Goal: Information Seeking & Learning: Learn about a topic

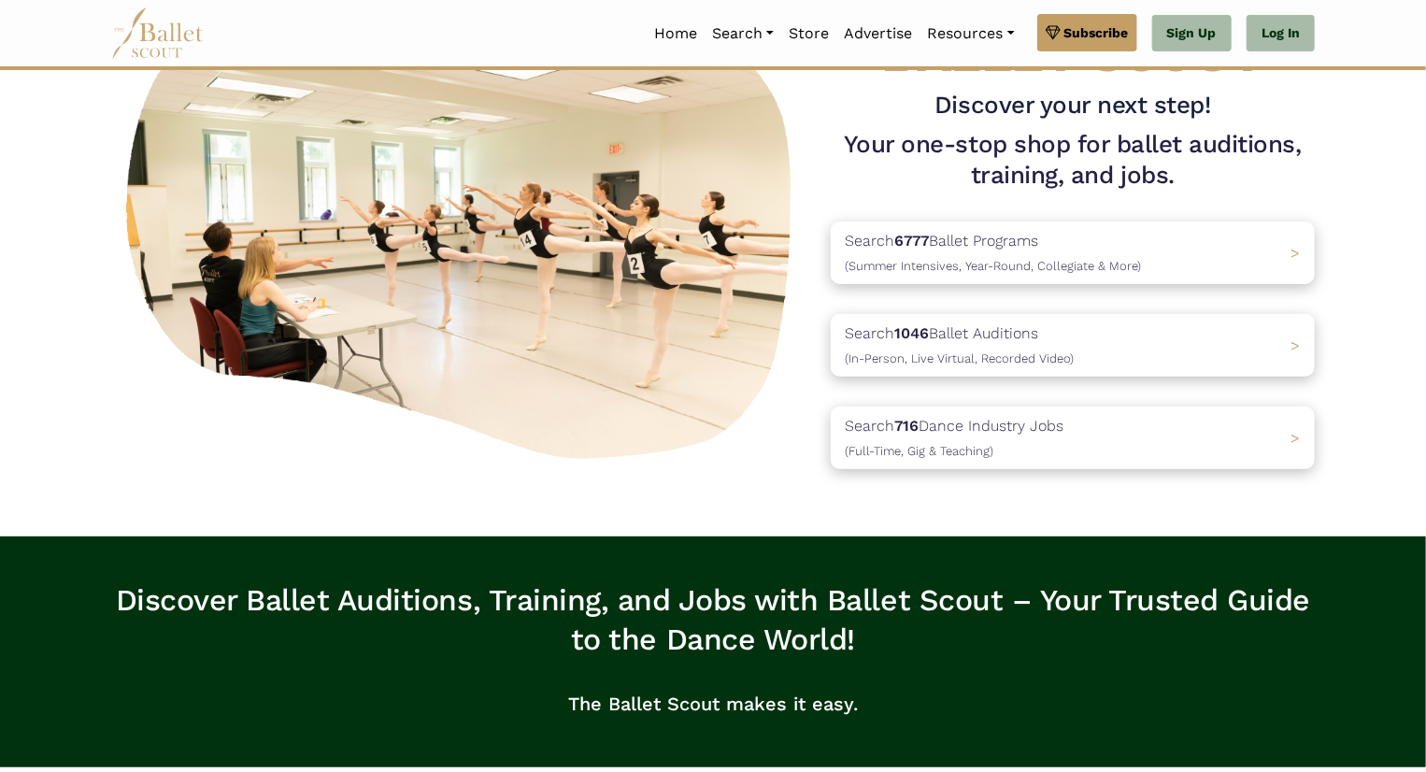
scroll to position [140, 0]
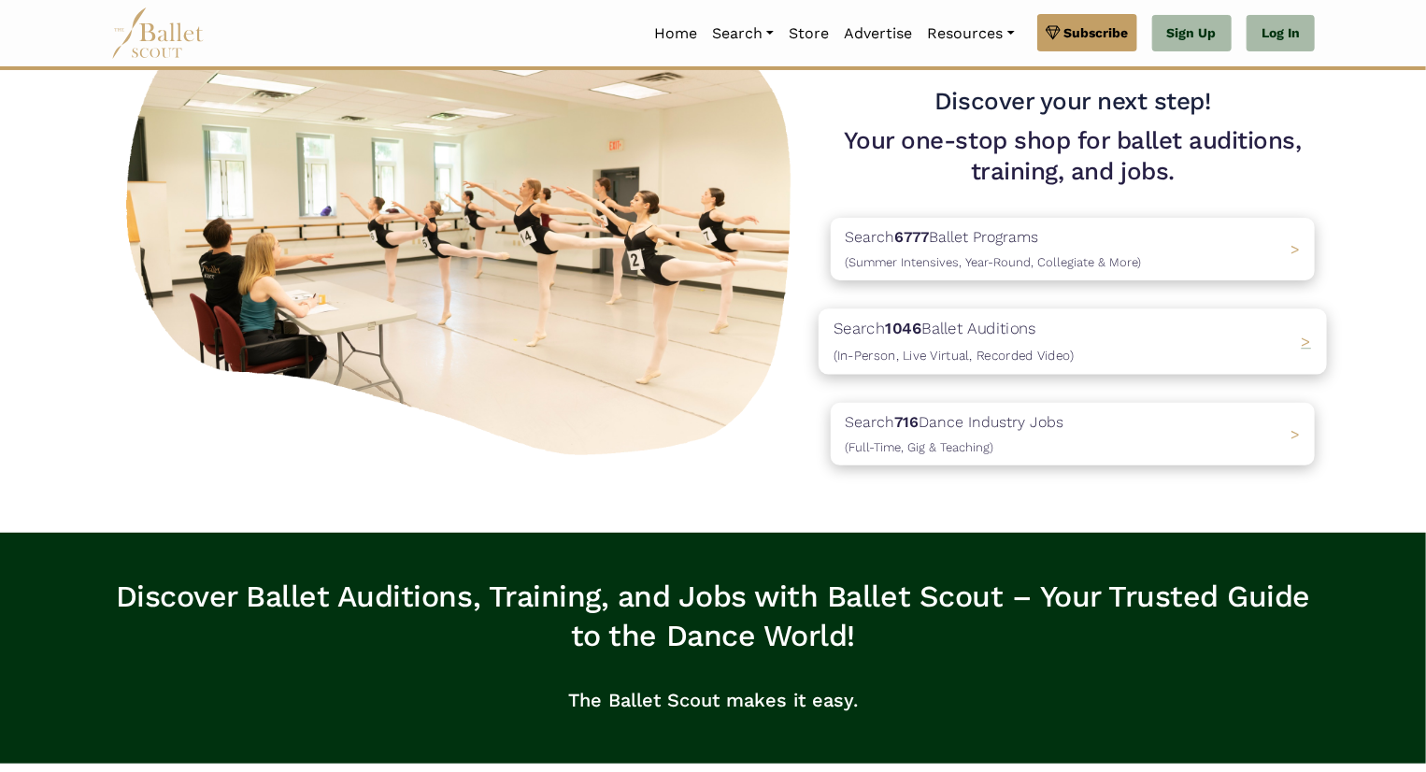
click at [1106, 334] on div "Search 1046 Ballet Auditions (In-Person, Live Virtual, Recorded Video) >" at bounding box center [1072, 341] width 508 height 65
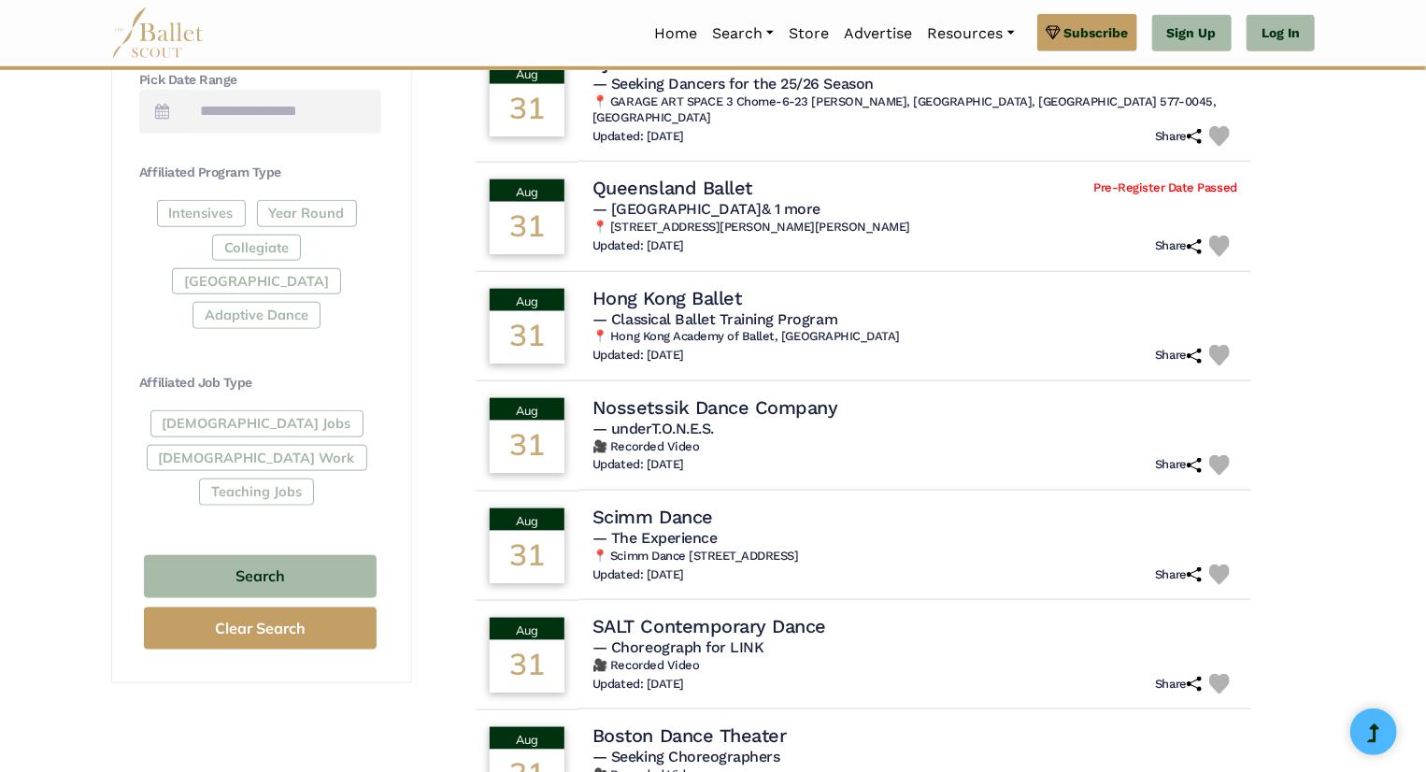
scroll to position [590, 0]
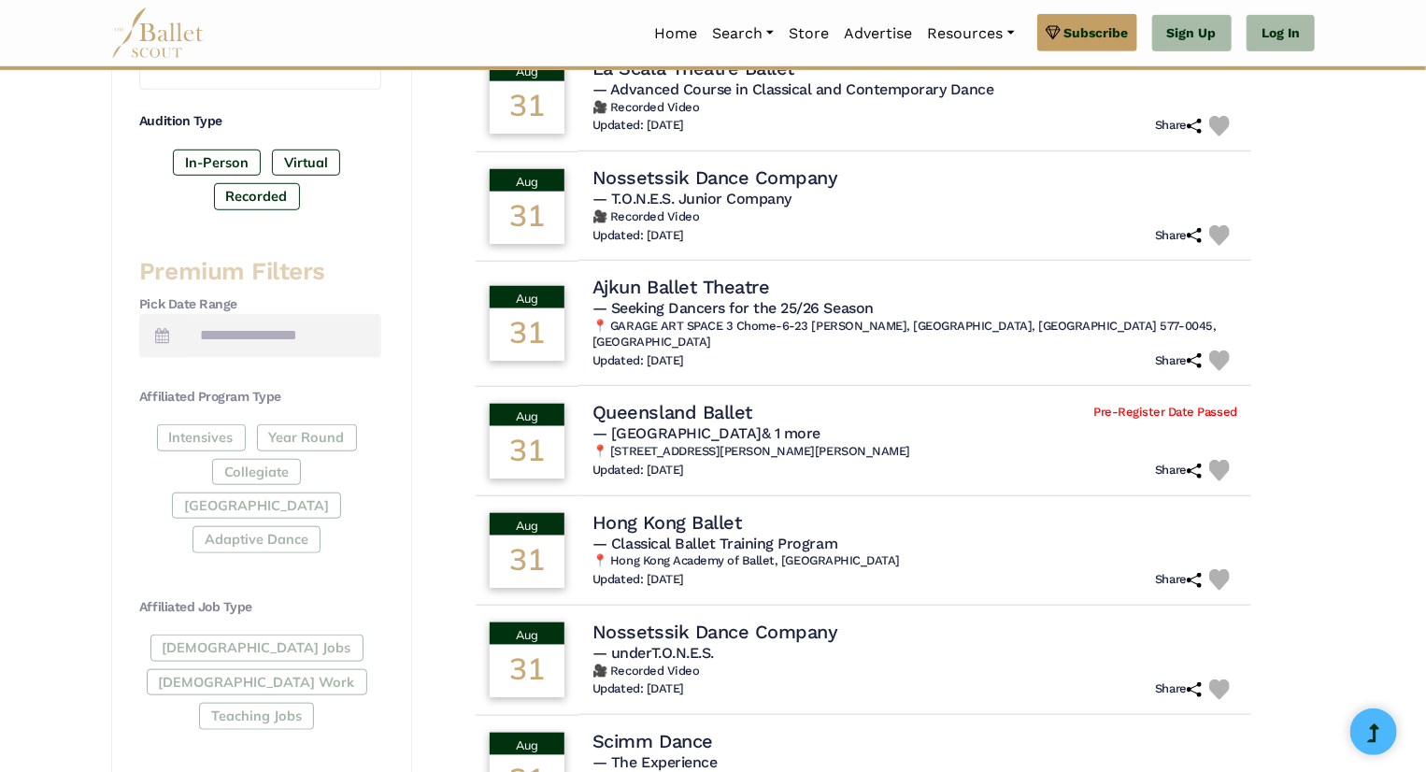
click at [224, 436] on div "Intensives Year Round Collegiate Post High School Adaptive Dance" at bounding box center [260, 492] width 242 height 136
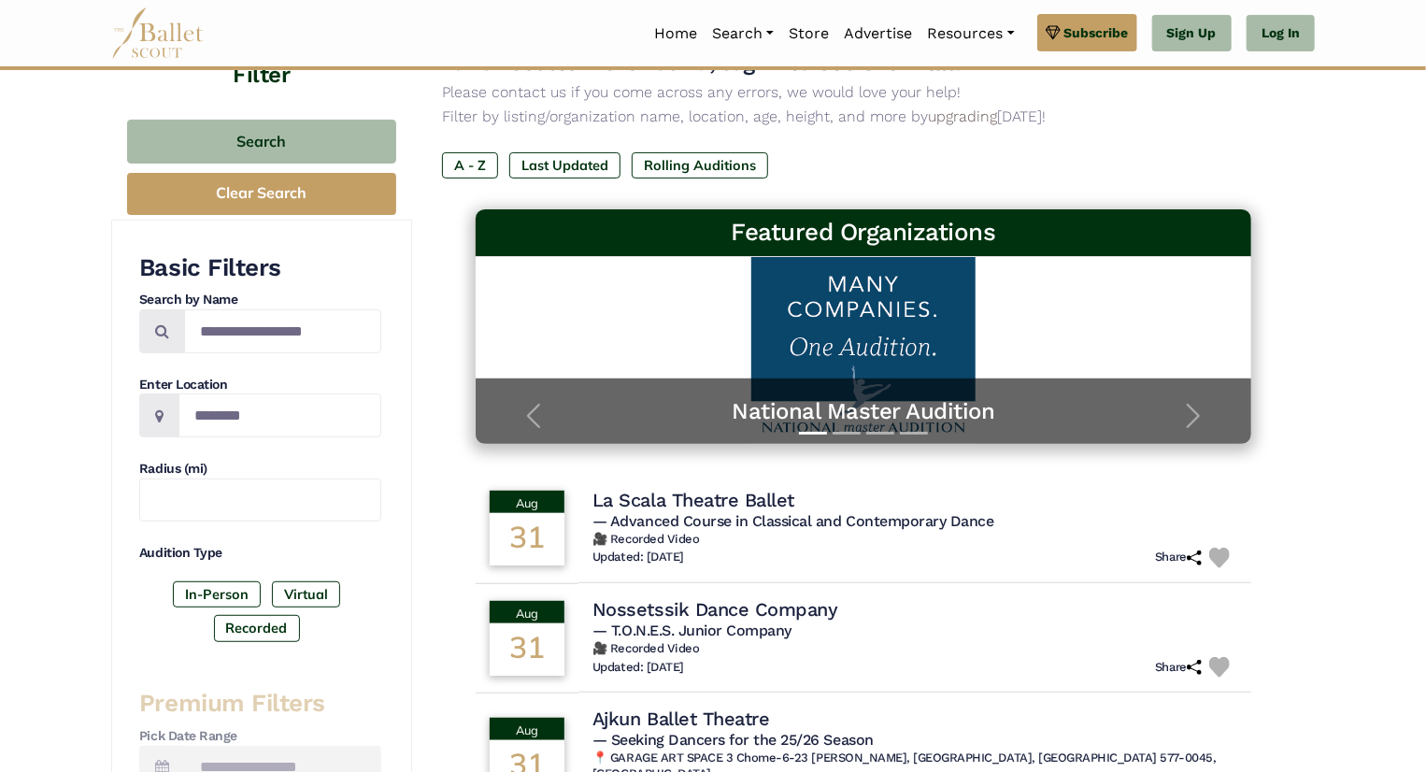
scroll to position [165, 0]
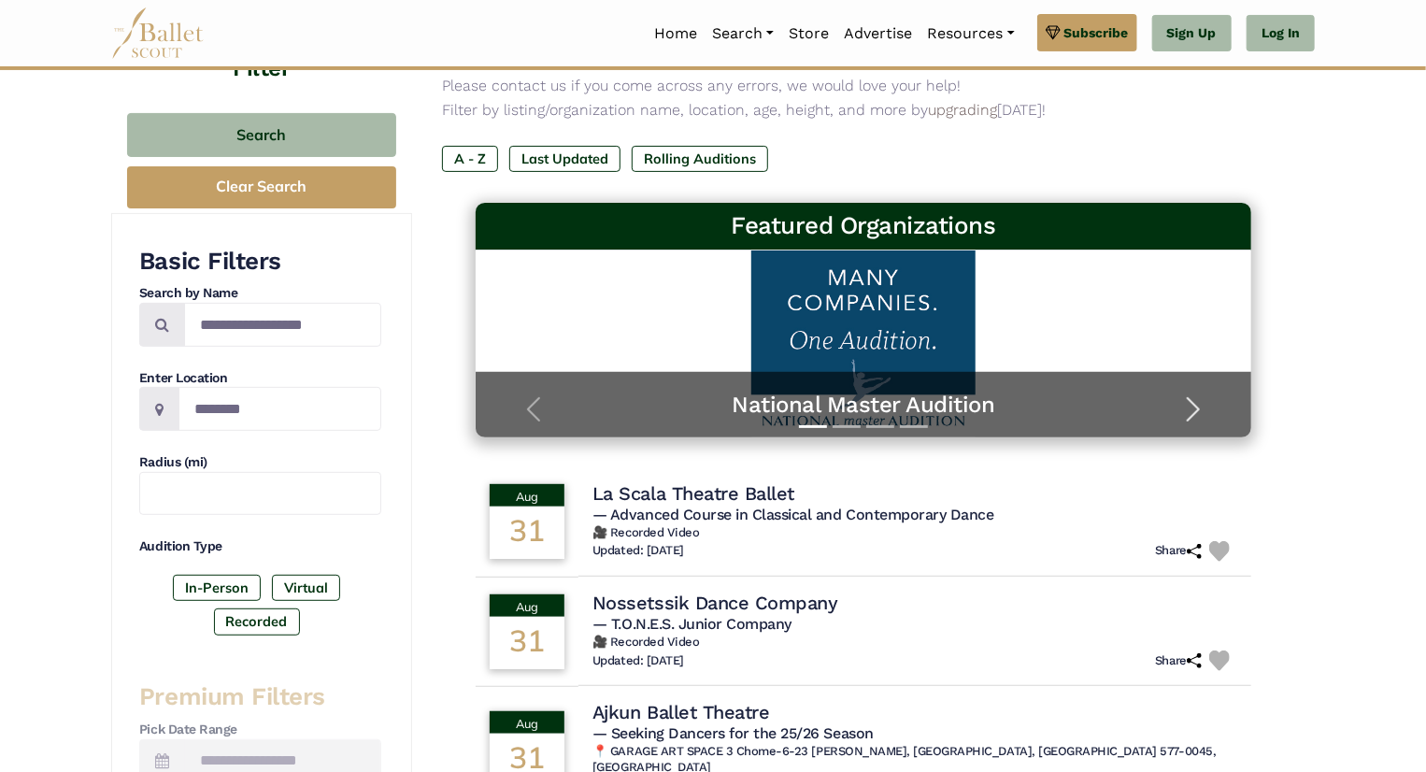
click at [1186, 402] on span "button" at bounding box center [1193, 409] width 30 height 30
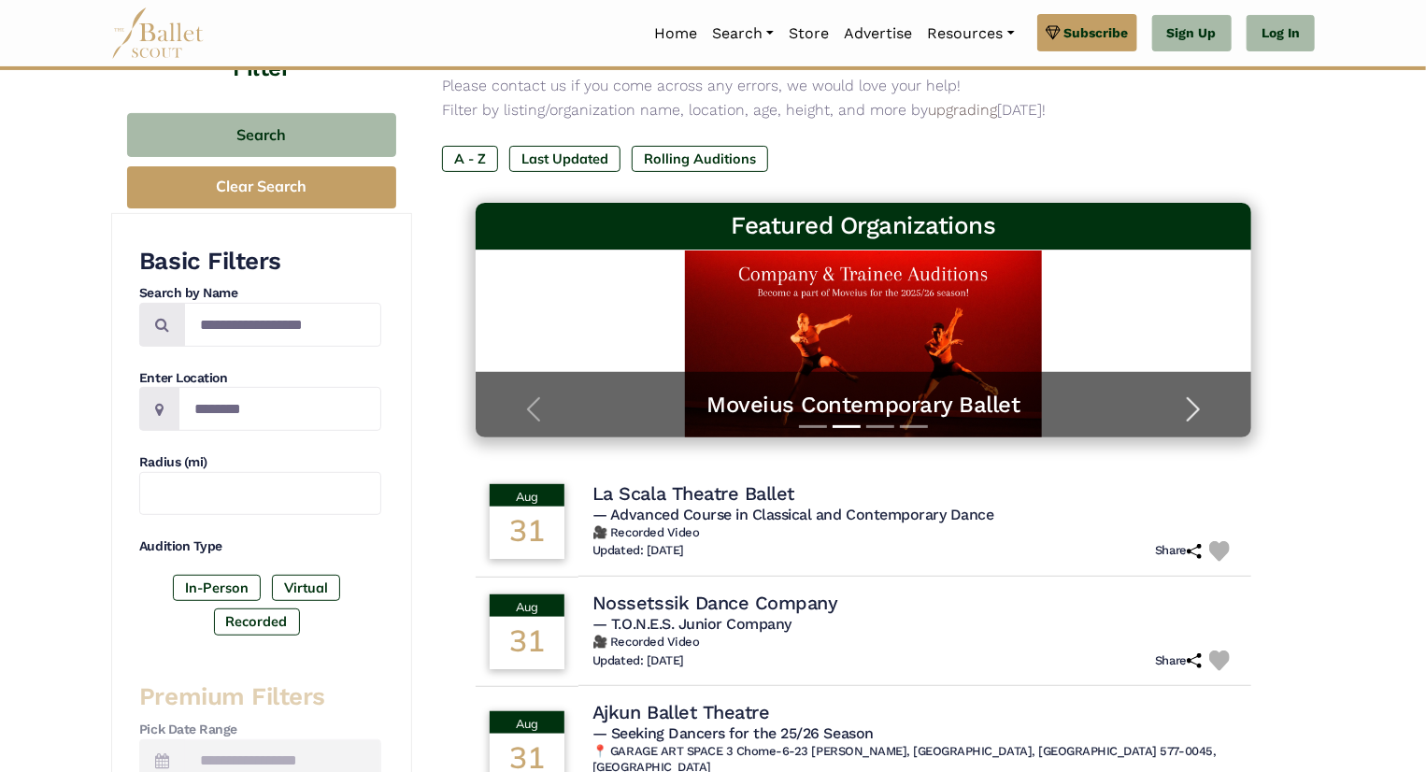
click at [1186, 402] on span "button" at bounding box center [1193, 409] width 30 height 30
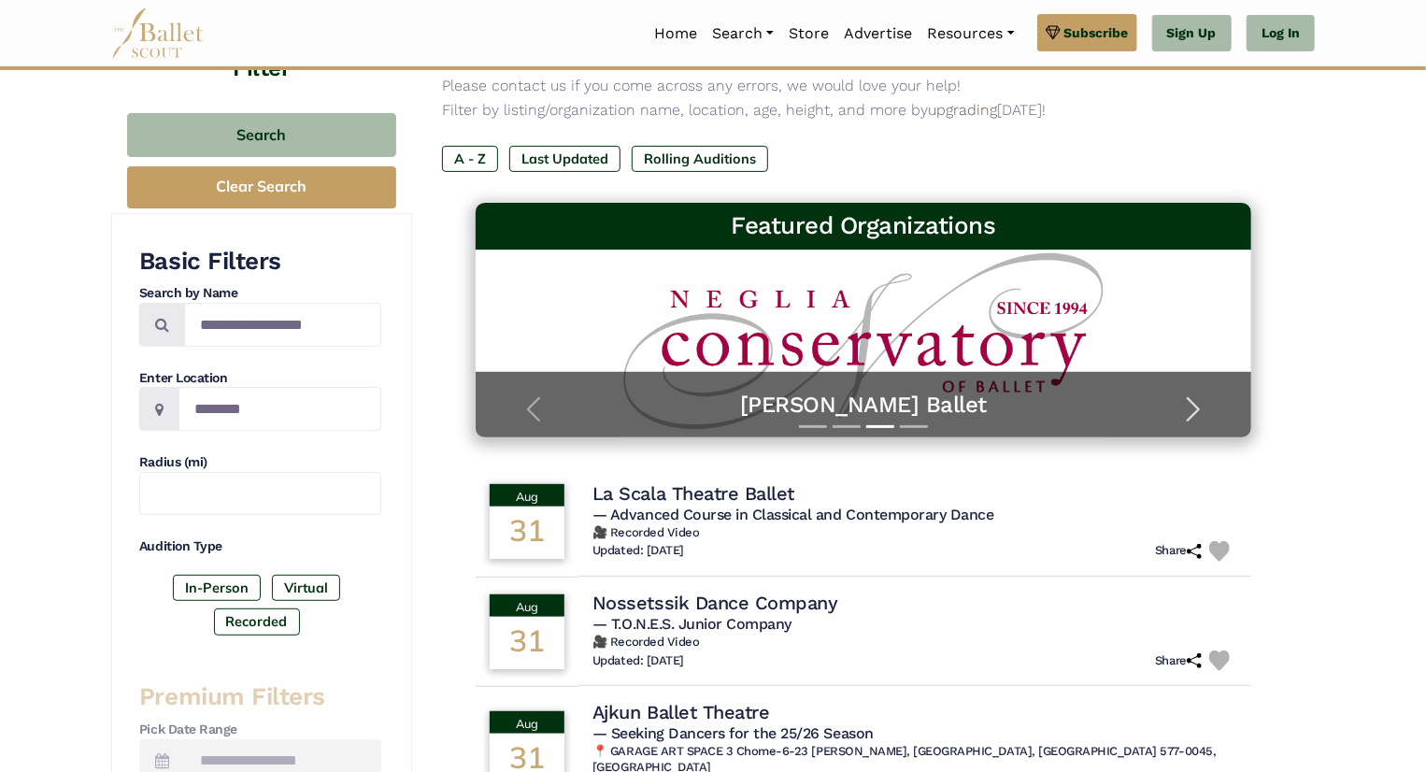
click at [1187, 408] on span "button" at bounding box center [1193, 409] width 30 height 30
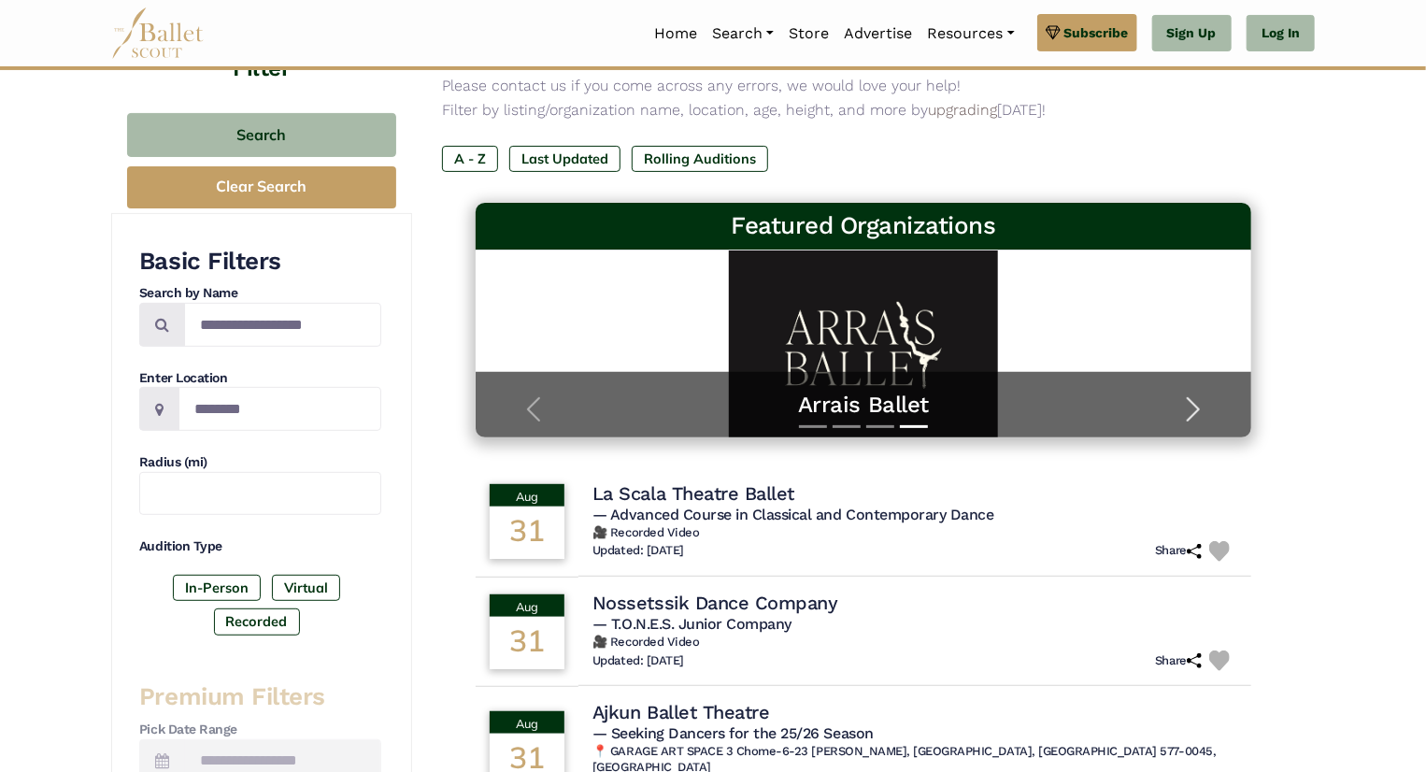
click at [1197, 396] on span "button" at bounding box center [1193, 409] width 30 height 30
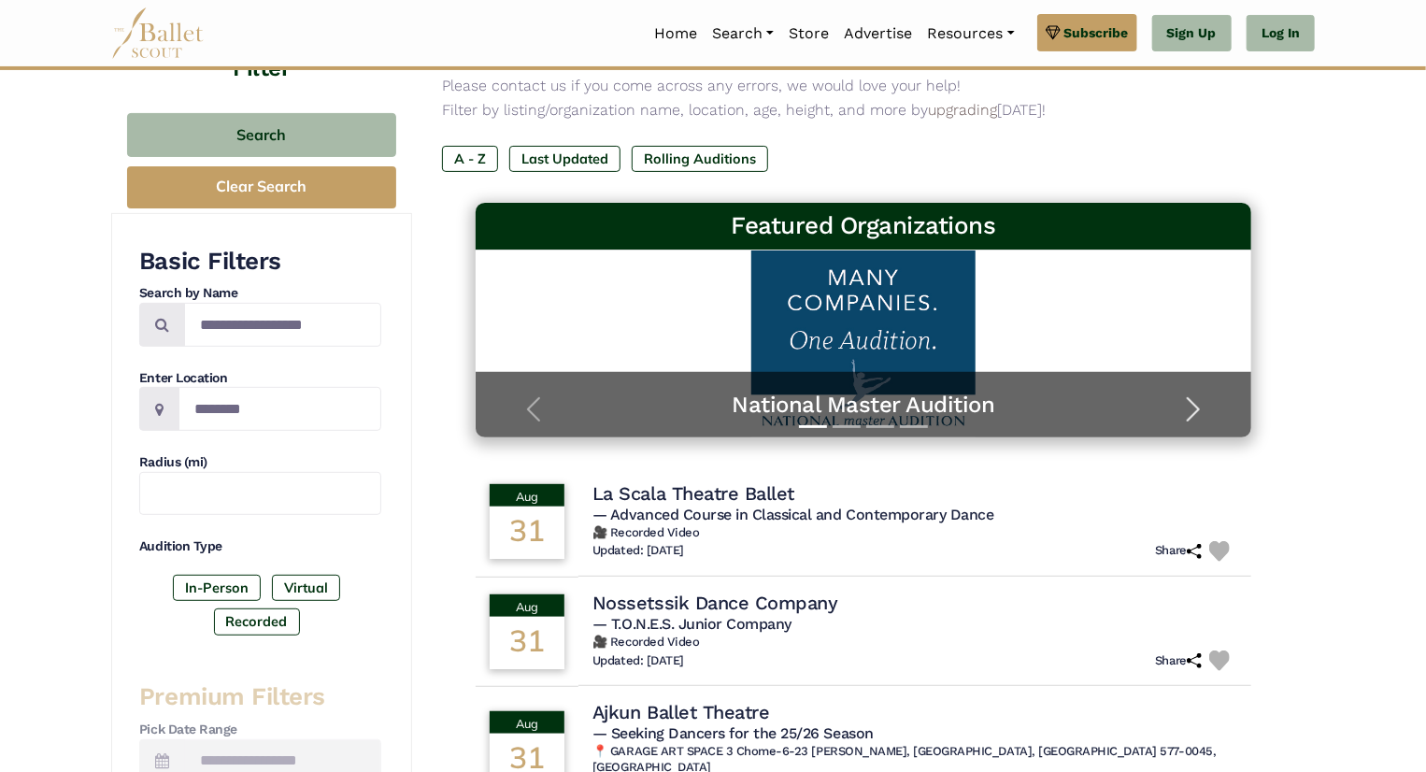
click at [1197, 399] on span "button" at bounding box center [1193, 409] width 30 height 30
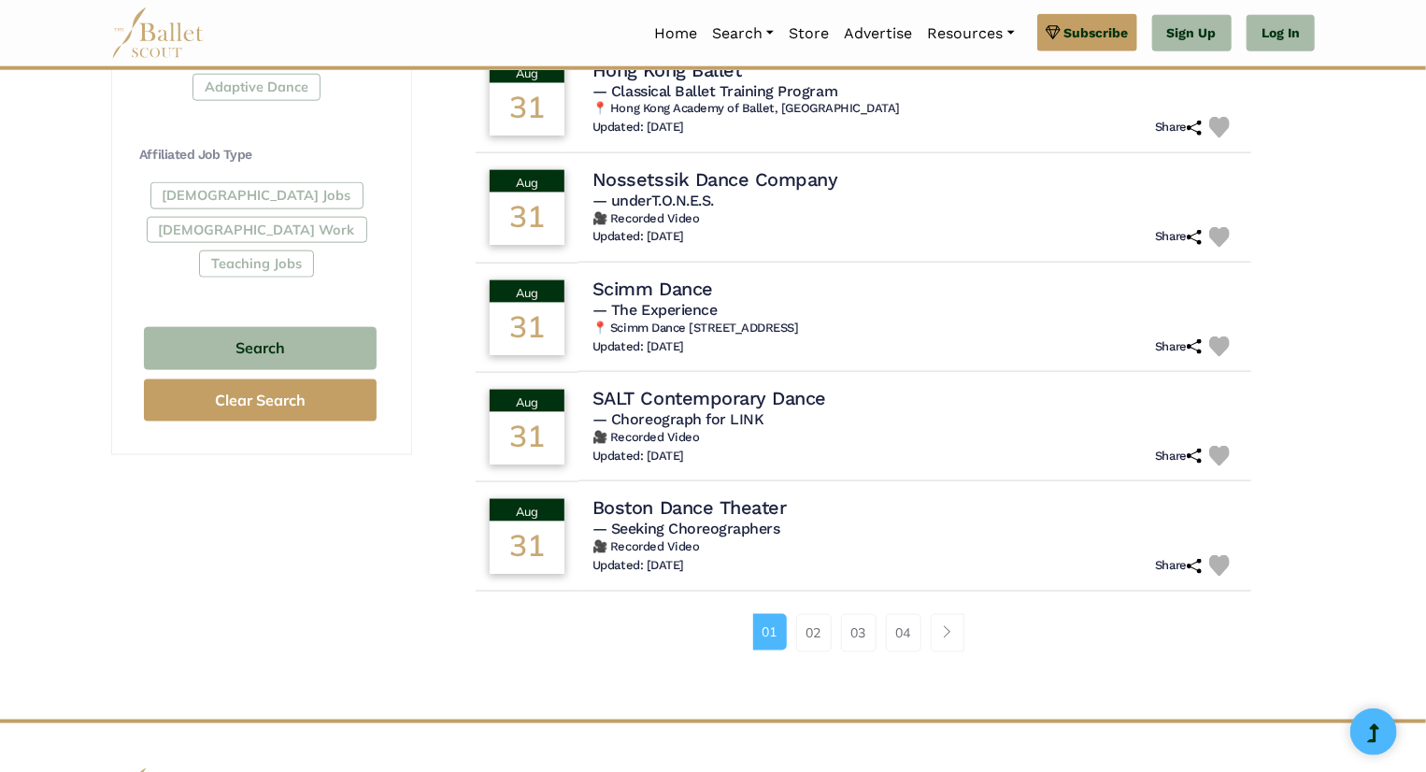
scroll to position [1020, 0]
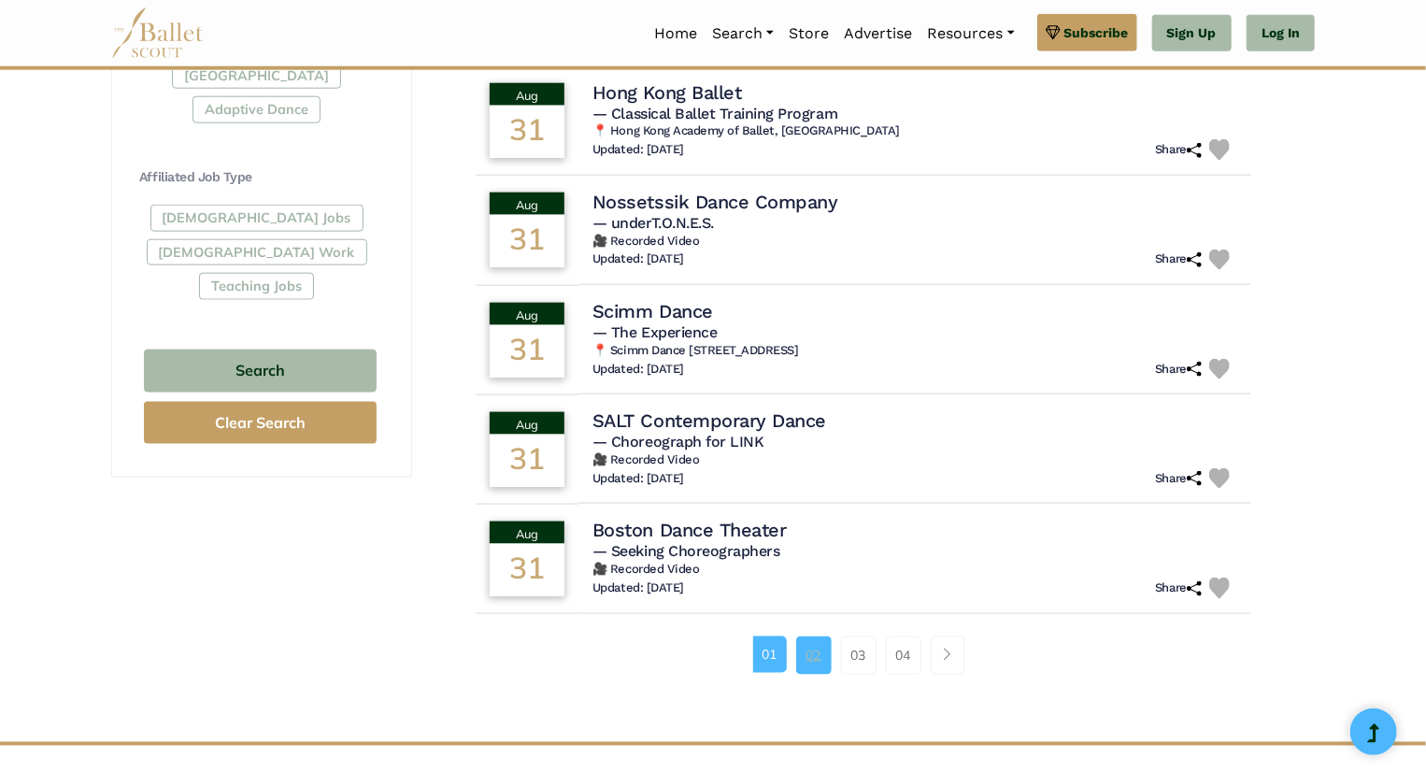
click at [809, 645] on link "02" at bounding box center [814, 654] width 36 height 37
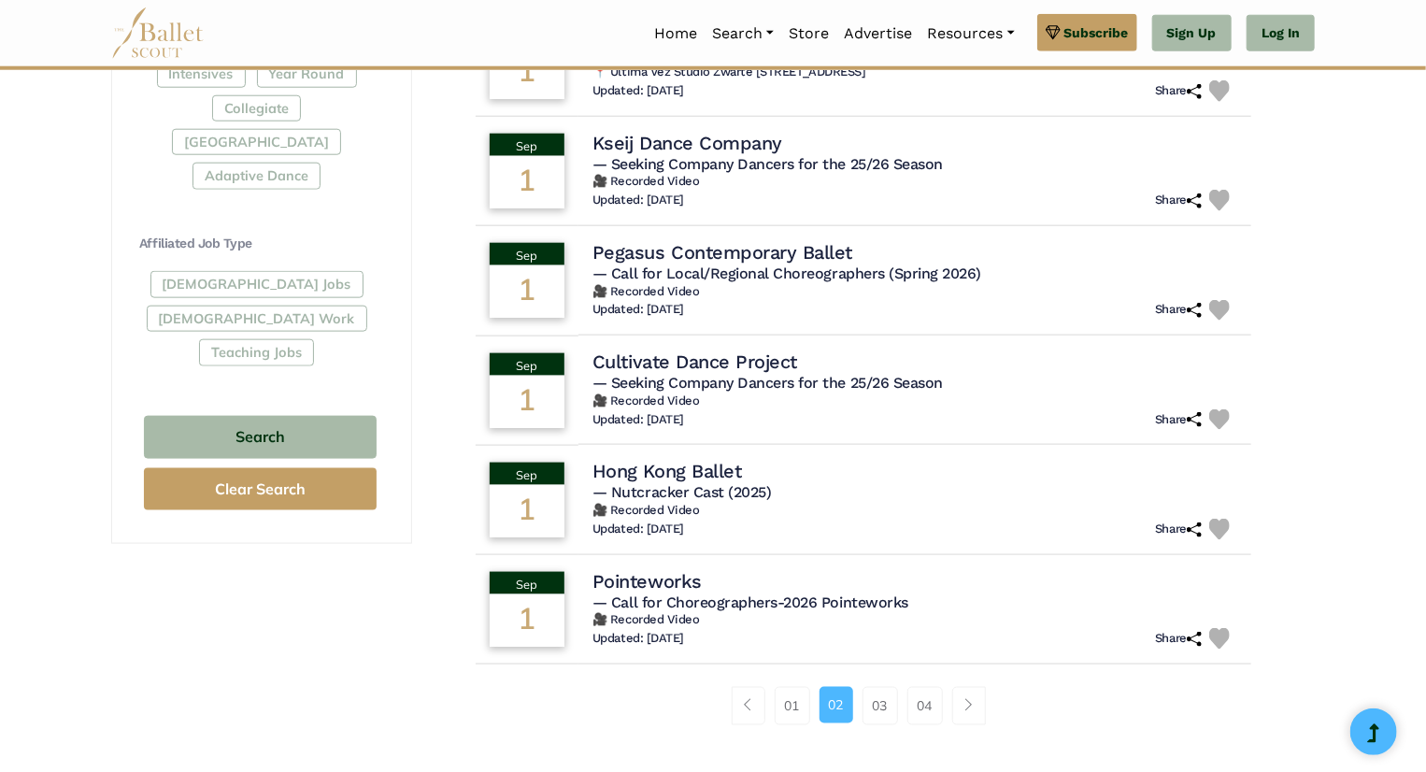
scroll to position [974, 0]
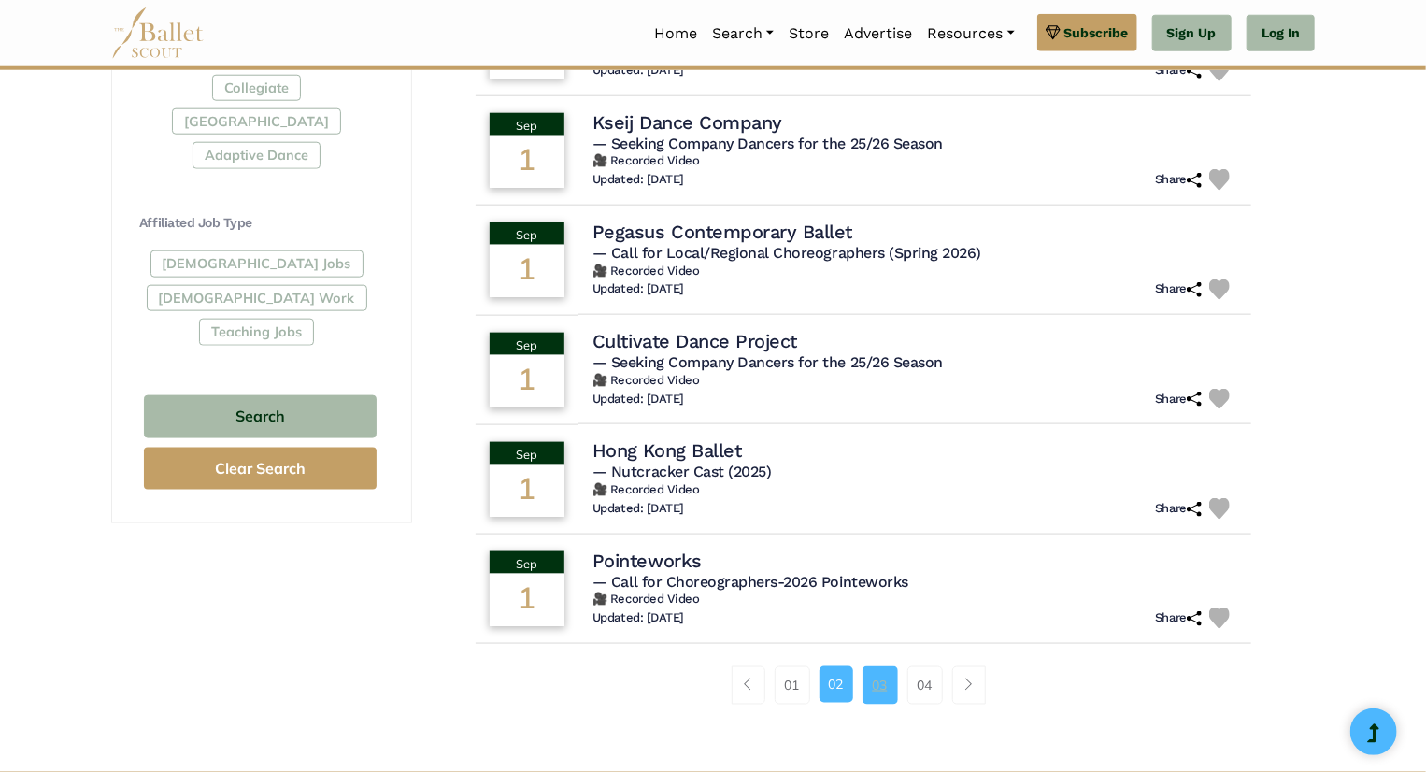
click at [878, 688] on link "03" at bounding box center [880, 684] width 36 height 37
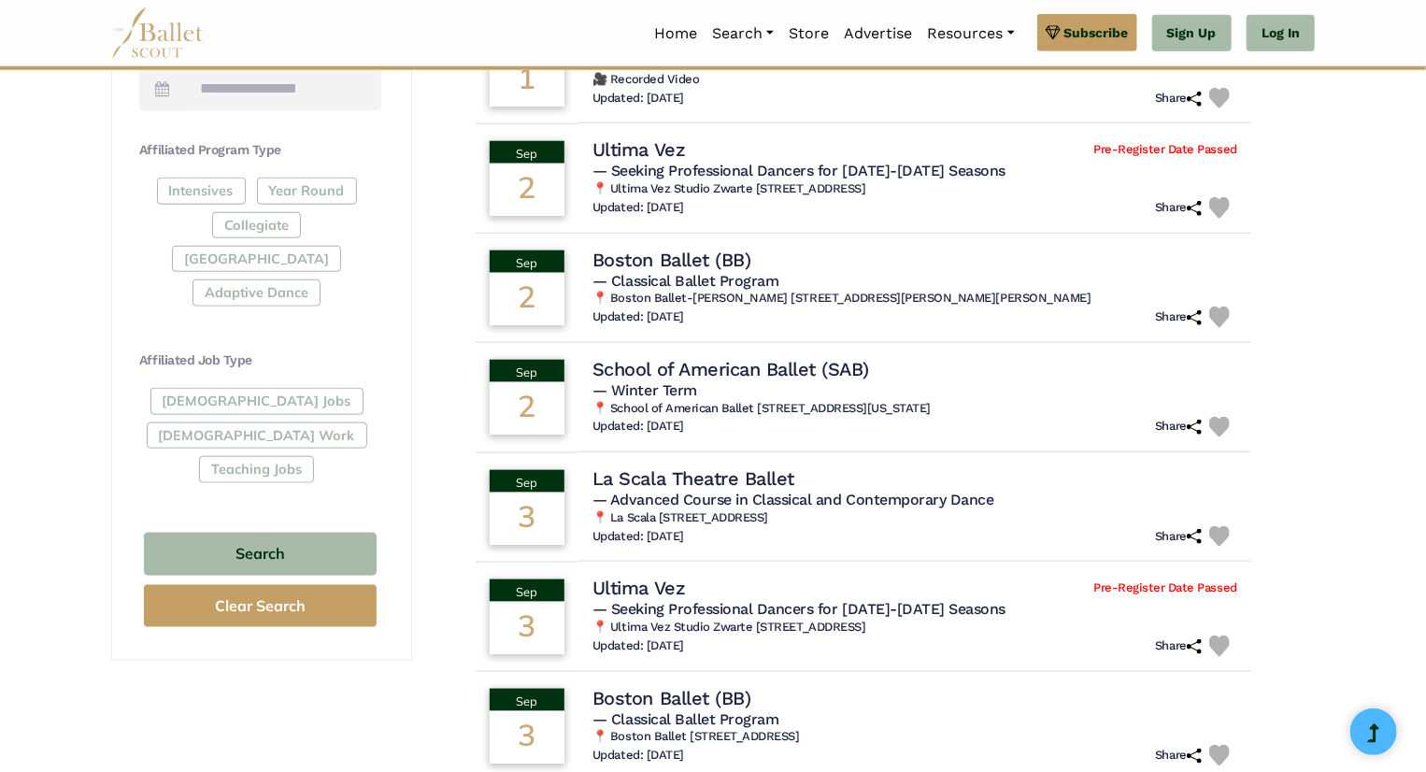
scroll to position [838, 0]
drag, startPoint x: 676, startPoint y: 250, endPoint x: 664, endPoint y: 250, distance: 12.1
click at [664, 250] on h4 "Boston Ballet (BB)" at bounding box center [668, 258] width 162 height 25
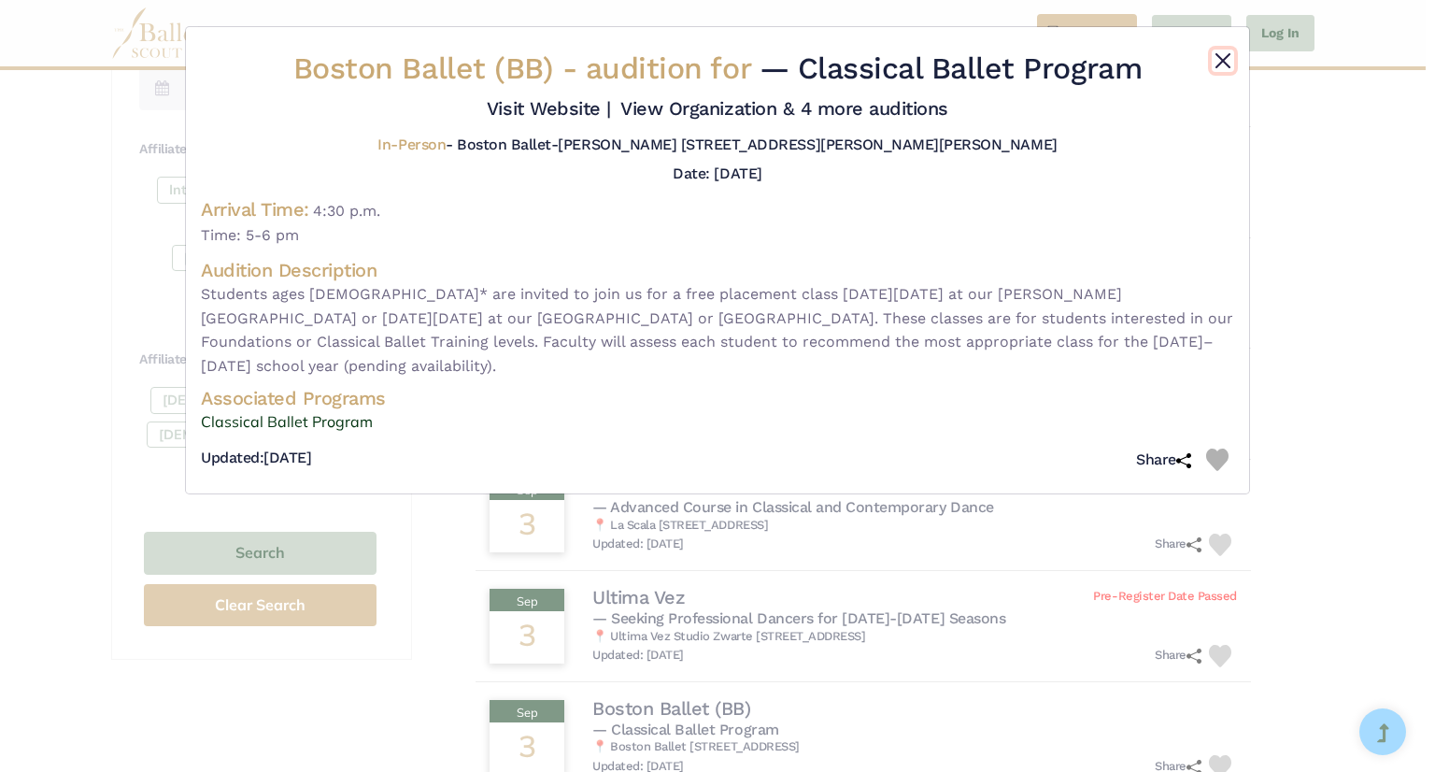
click at [1220, 64] on button "Close" at bounding box center [1223, 61] width 22 height 22
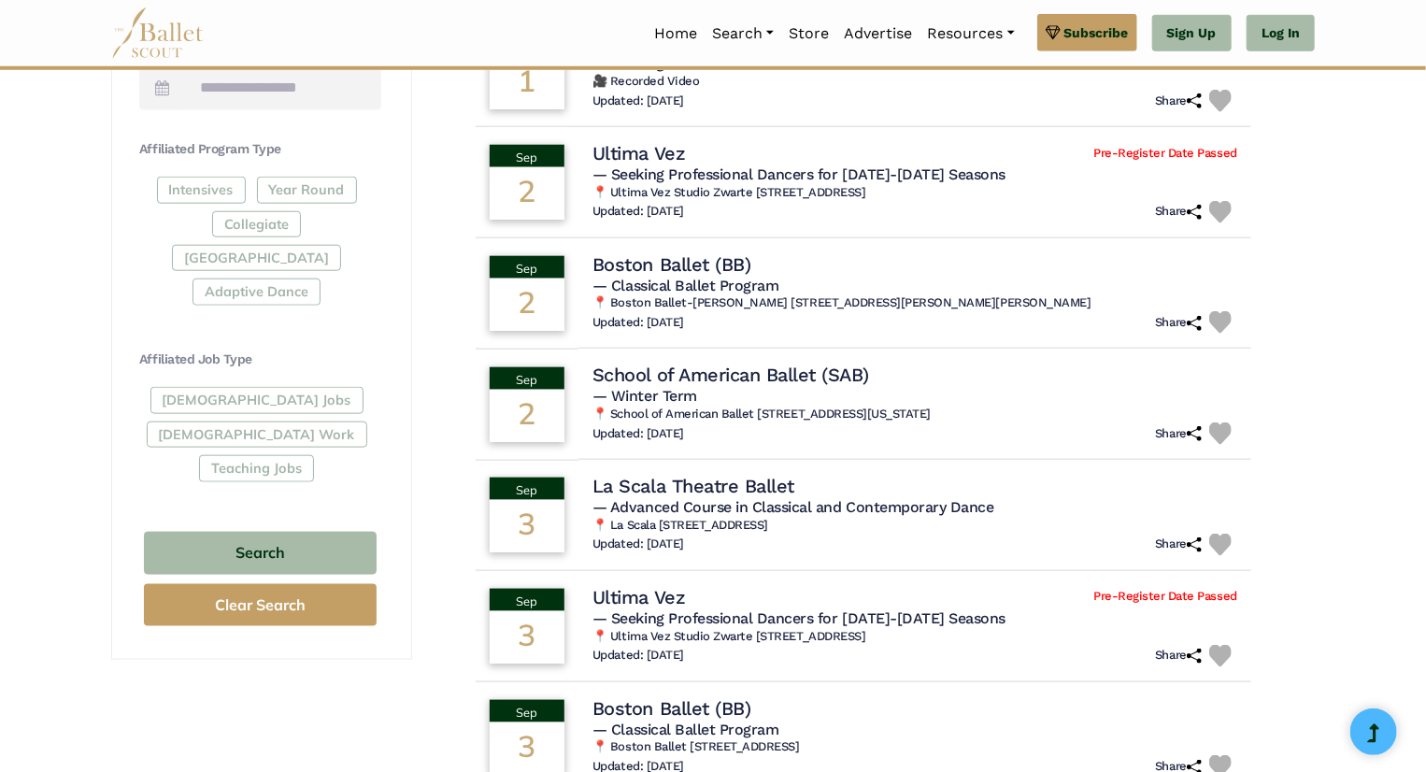
drag, startPoint x: 1423, startPoint y: 432, endPoint x: 1418, endPoint y: 463, distance: 32.1
click at [1418, 463] on div "Filter Search Clear Search Basic Filters Search by Name Enter Location Radius (…" at bounding box center [713, 259] width 1426 height 1847
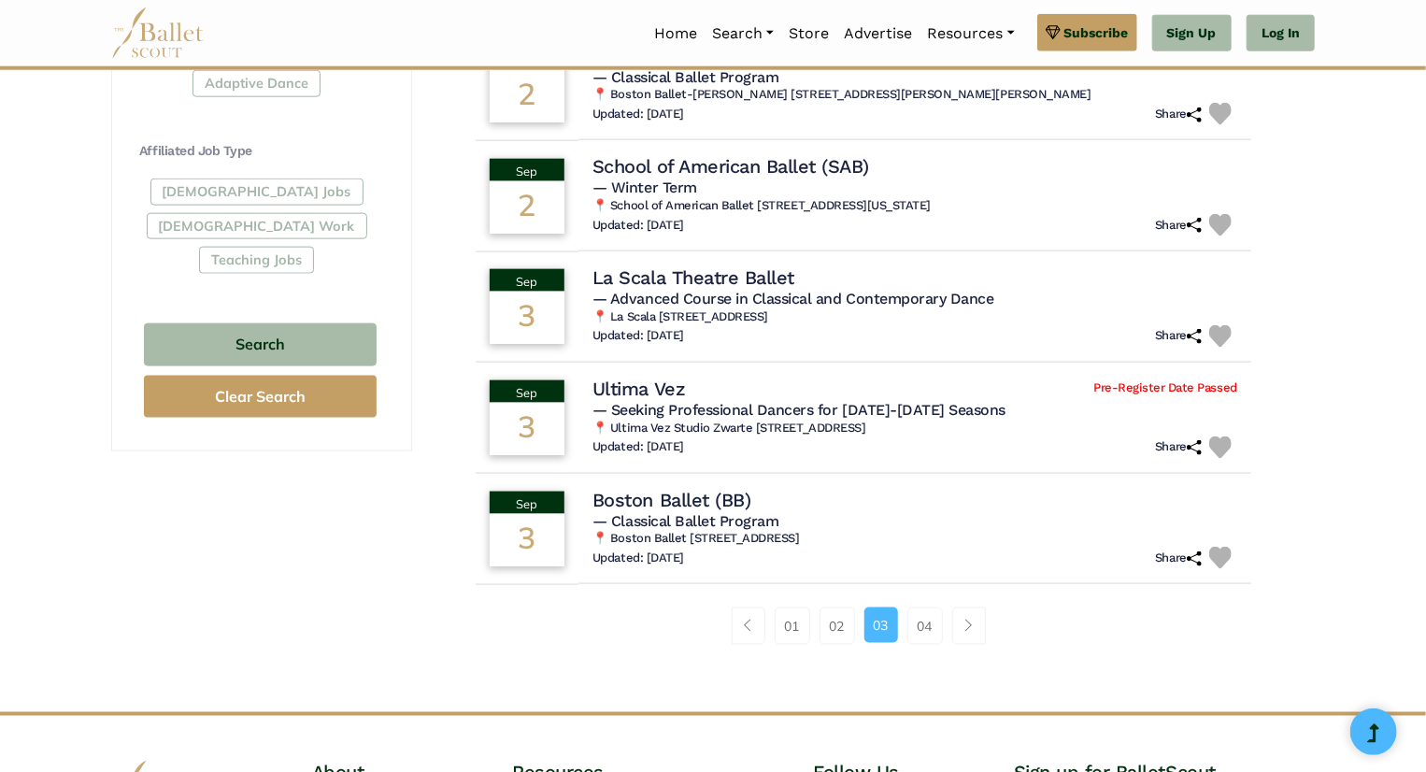
scroll to position [1059, 0]
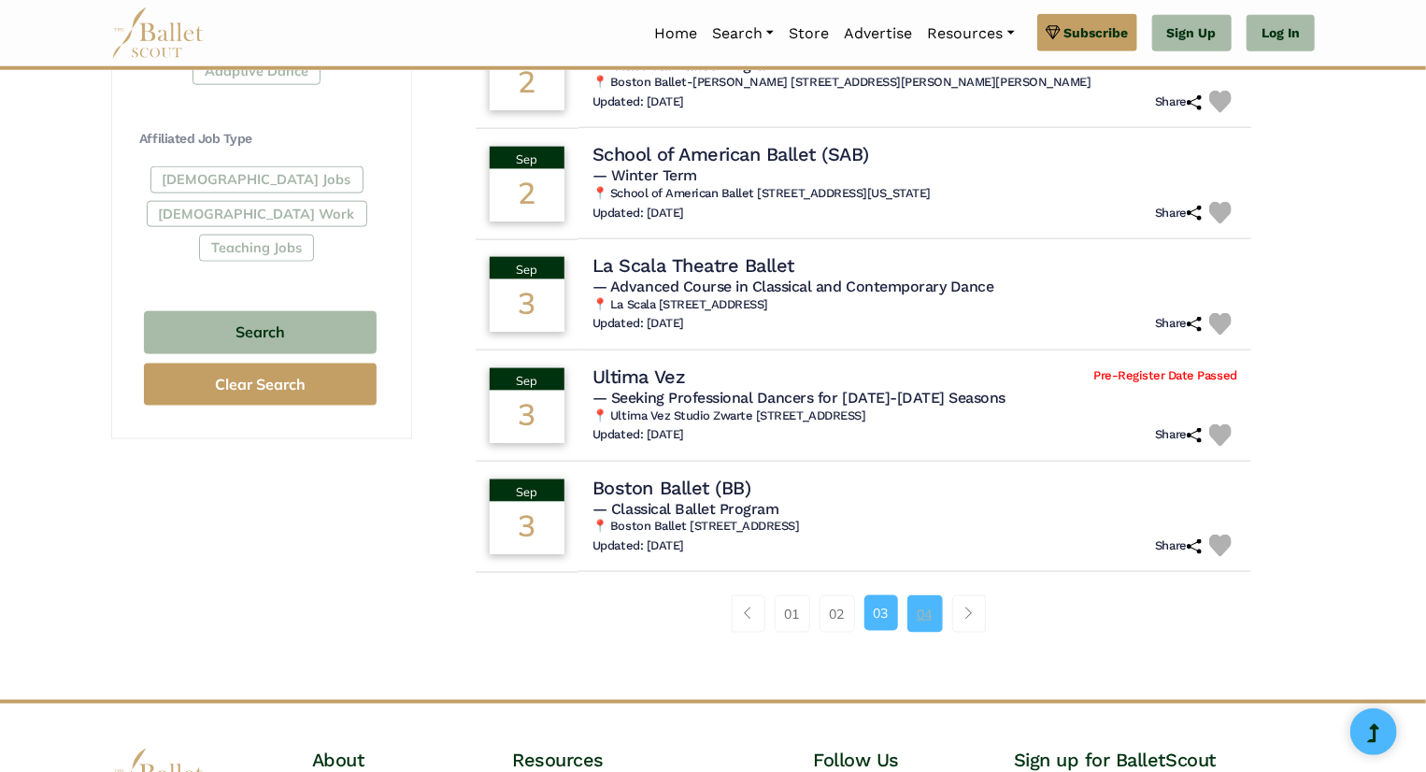
click at [918, 608] on link "04" at bounding box center [925, 613] width 36 height 37
